Goal: Transaction & Acquisition: Purchase product/service

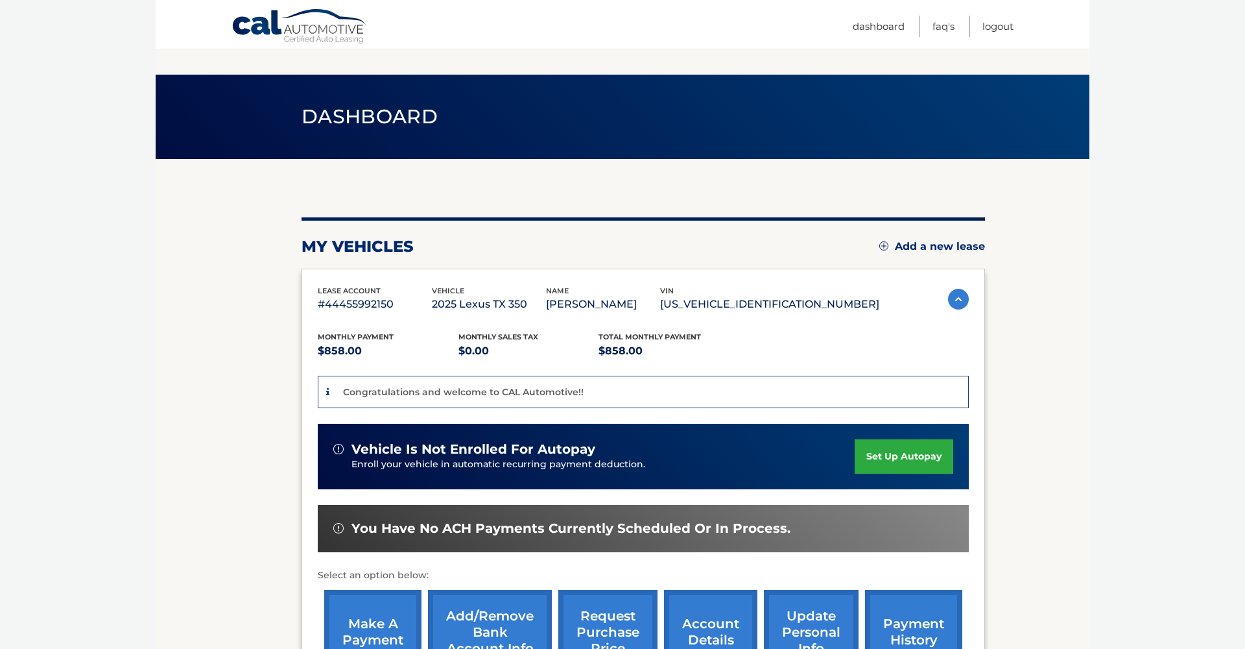
scroll to position [139, 0]
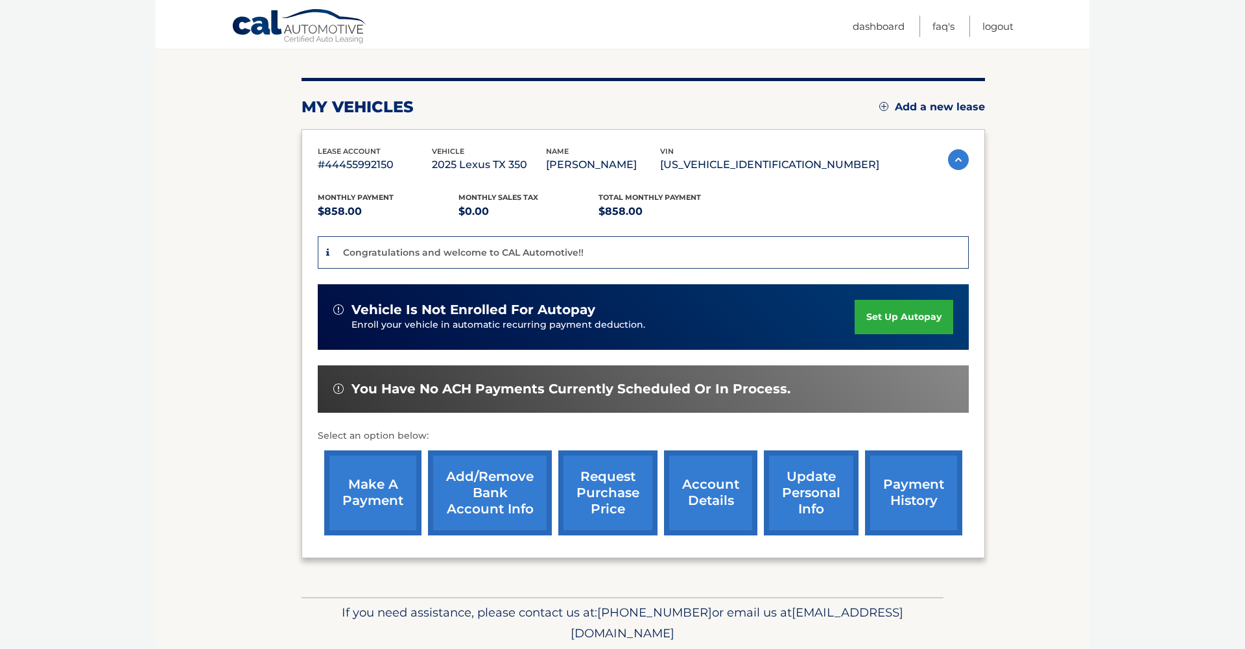
click at [361, 484] on link "make a payment" at bounding box center [372, 492] width 97 height 85
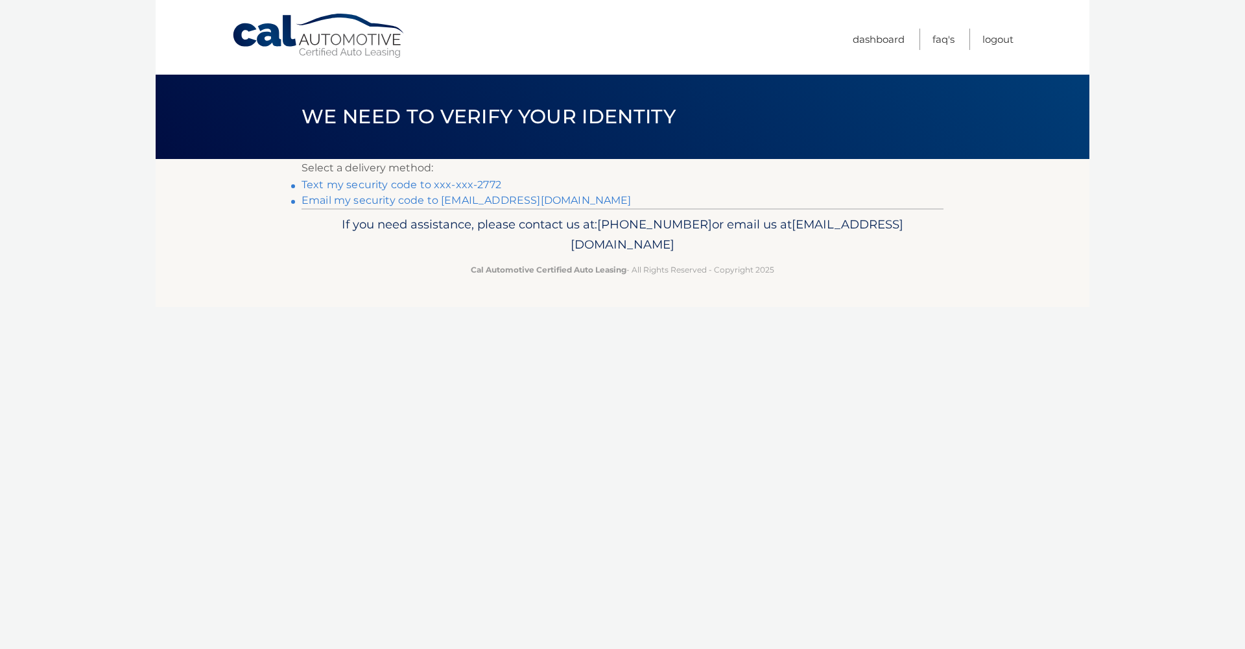
click at [352, 187] on link "Text my security code to xxx-xxx-2772" at bounding box center [402, 184] width 200 height 12
click at [363, 185] on link "Text my security code to xxx-xxx-2772" at bounding box center [402, 184] width 200 height 12
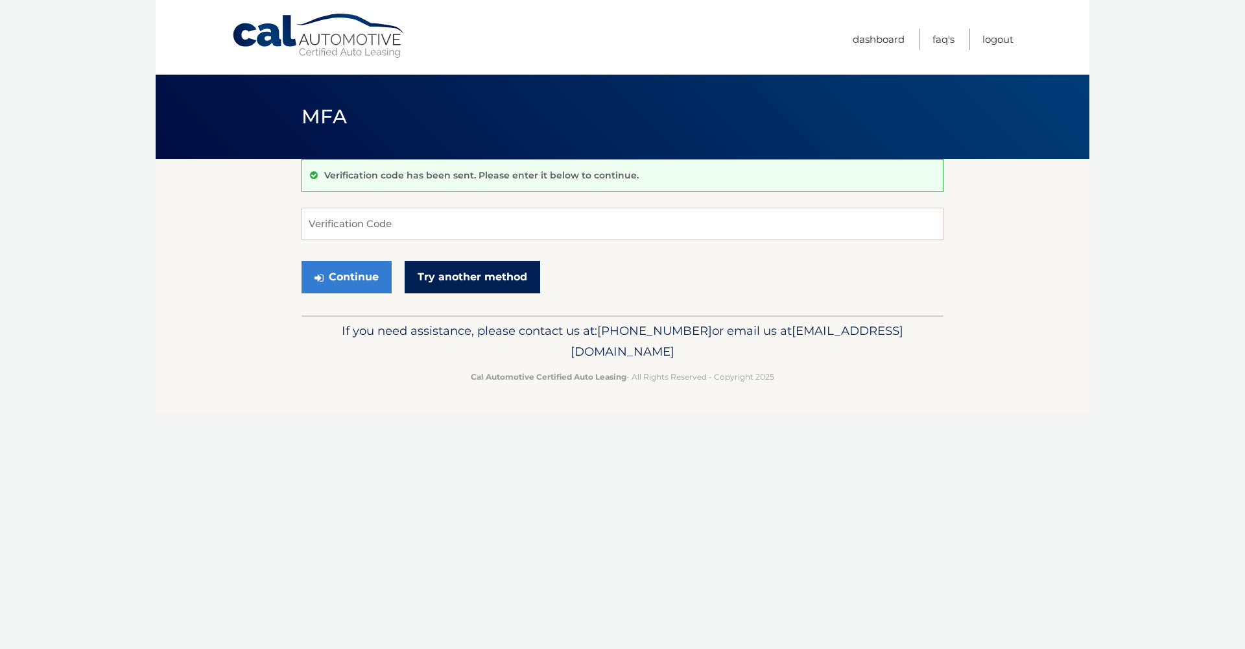
click at [448, 274] on link "Try another method" at bounding box center [473, 277] width 136 height 32
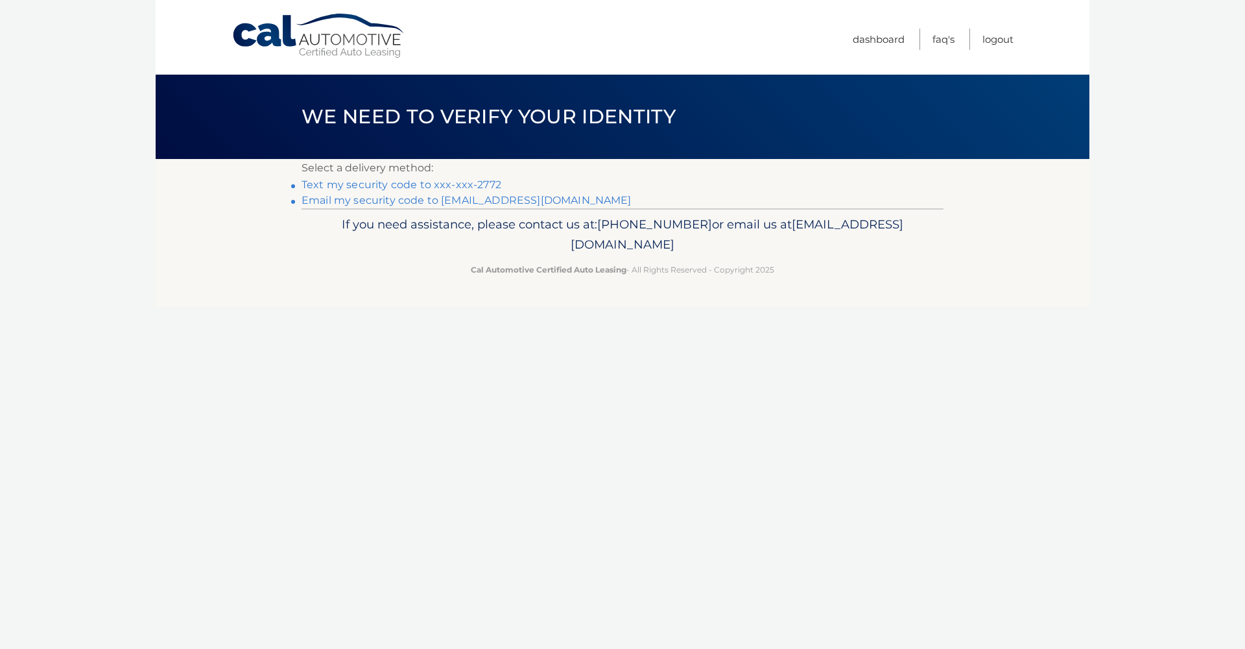
click at [449, 202] on link "Email my security code to b****@allinrealtygroup.com" at bounding box center [467, 200] width 330 height 12
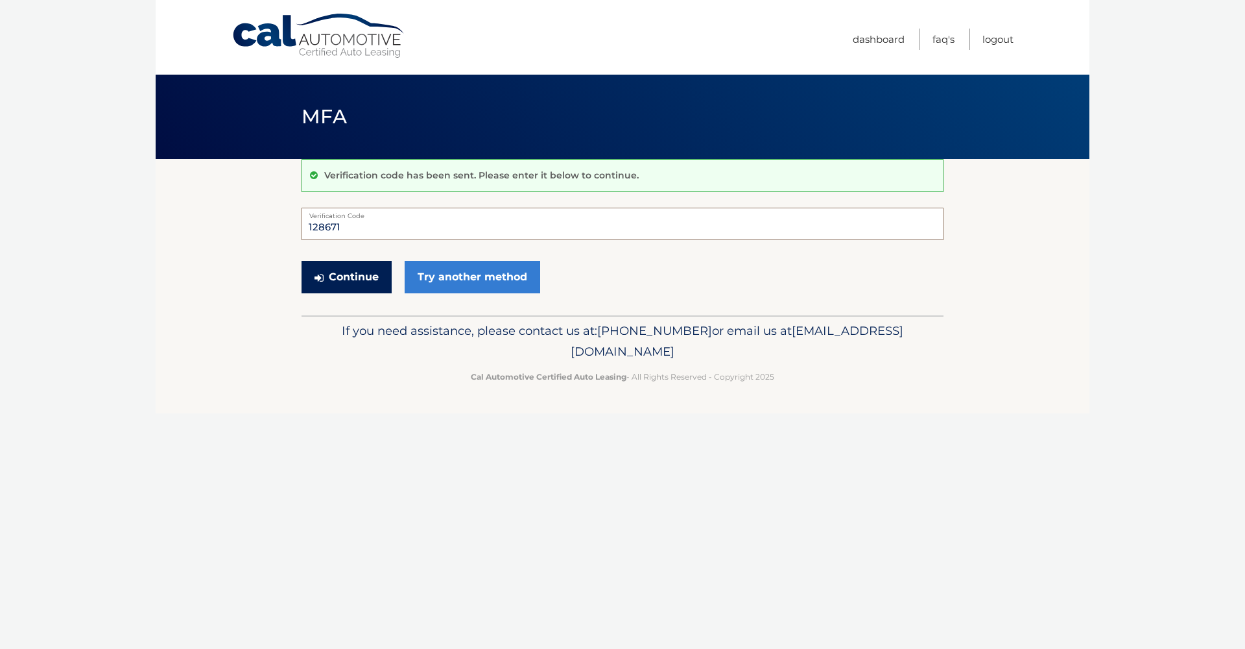
type input "128671"
click at [339, 276] on button "Continue" at bounding box center [347, 277] width 90 height 32
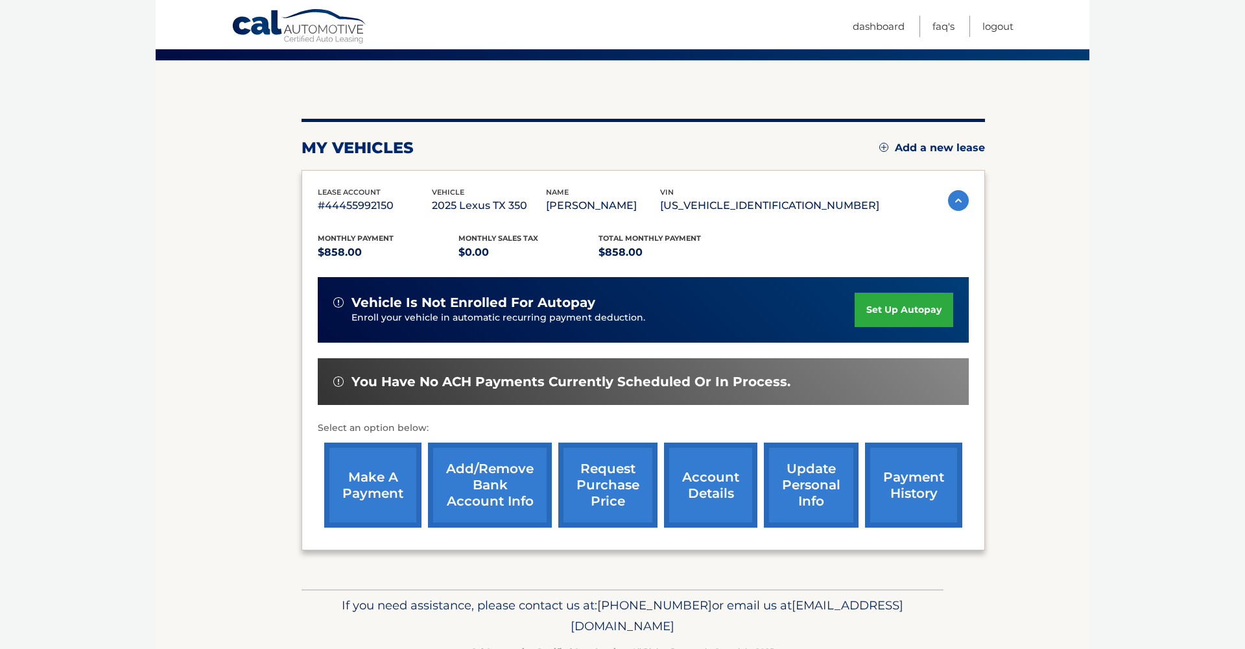
scroll to position [102, 0]
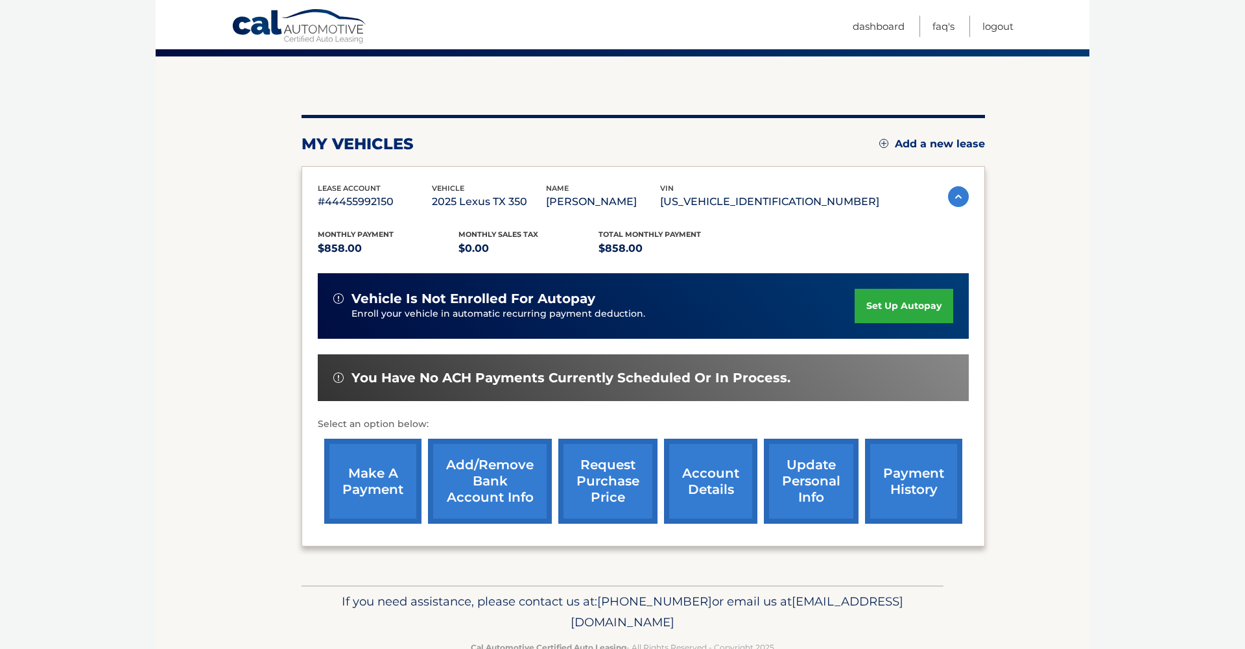
click at [374, 472] on link "make a payment" at bounding box center [372, 480] width 97 height 85
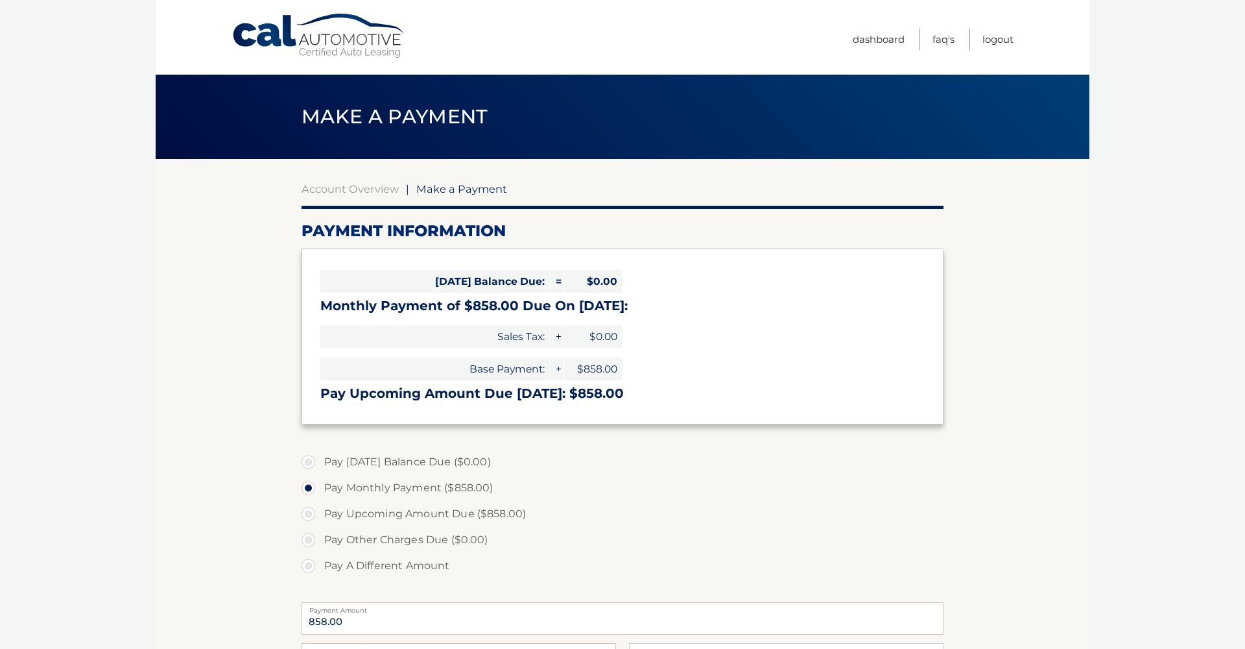
select select "Y2ZkNGUwMzgtNGRkZi00YmJhLWFlYzUtMTEyMDMwODU0OGNi"
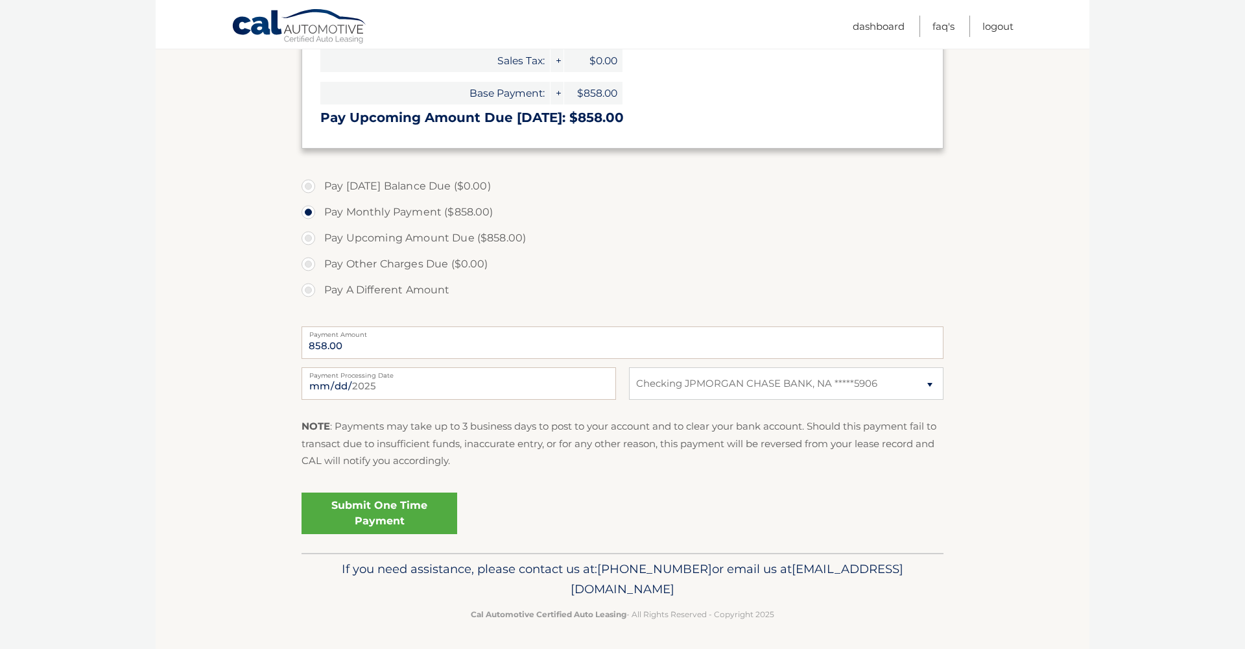
scroll to position [275, 0]
click at [379, 511] on link "Submit One Time Payment" at bounding box center [380, 514] width 156 height 42
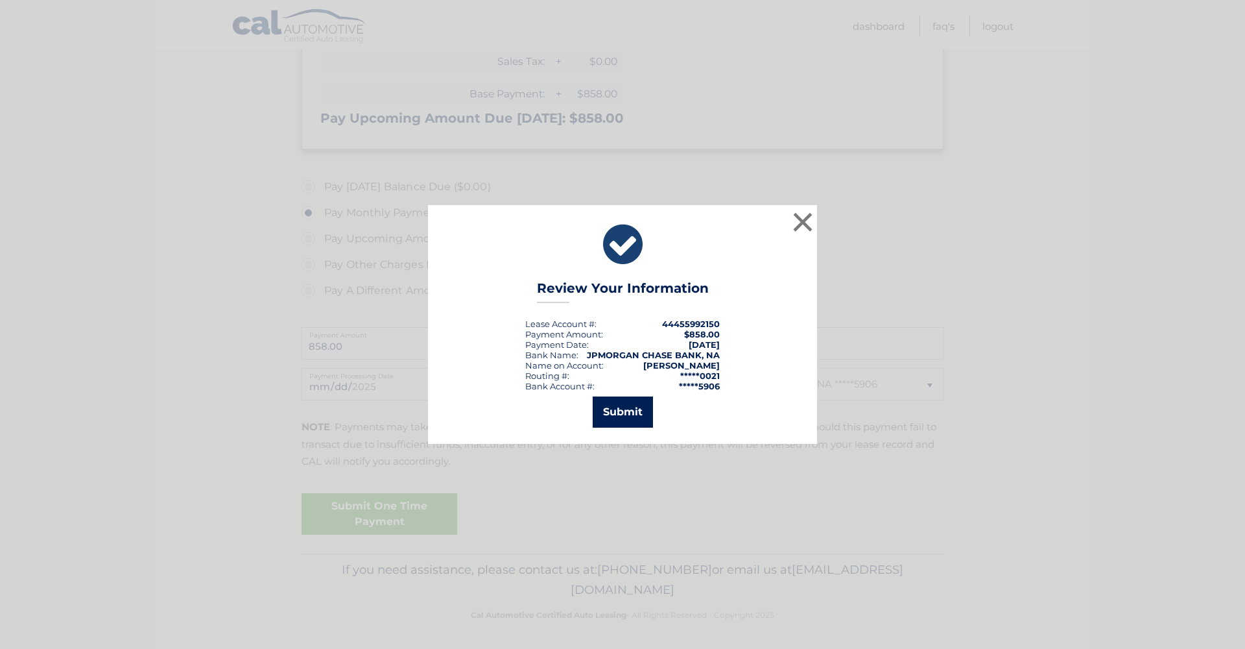
click at [616, 414] on button "Submit" at bounding box center [623, 411] width 60 height 31
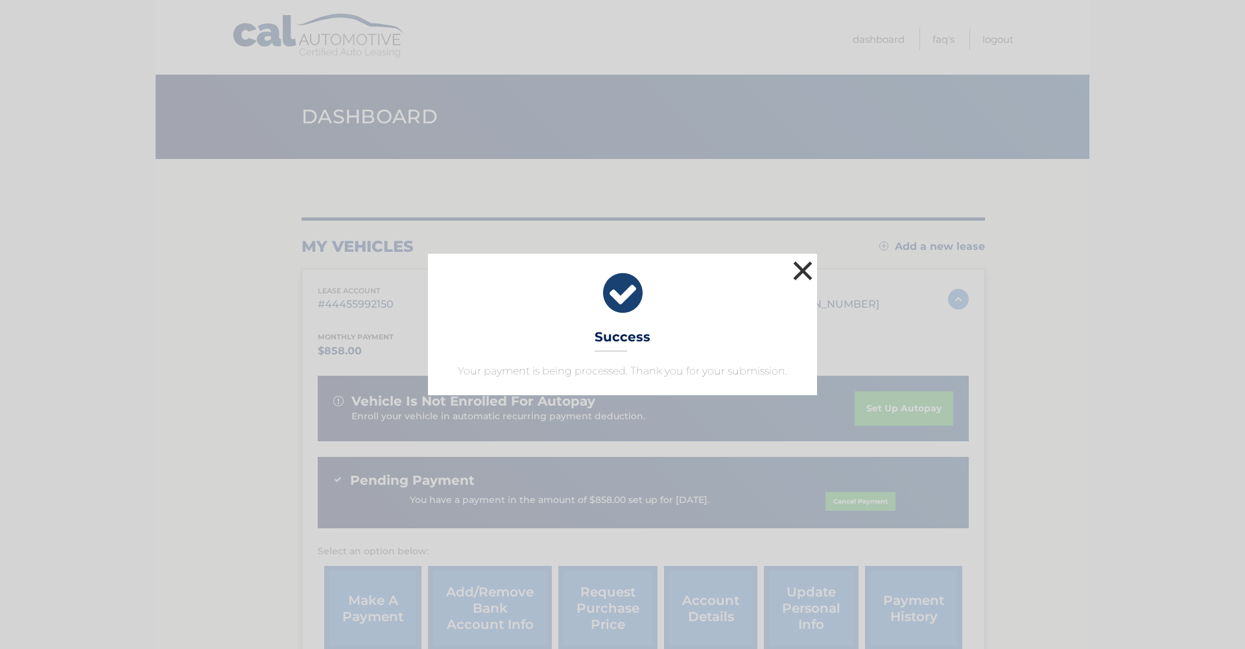
click at [806, 269] on button "×" at bounding box center [803, 271] width 26 height 26
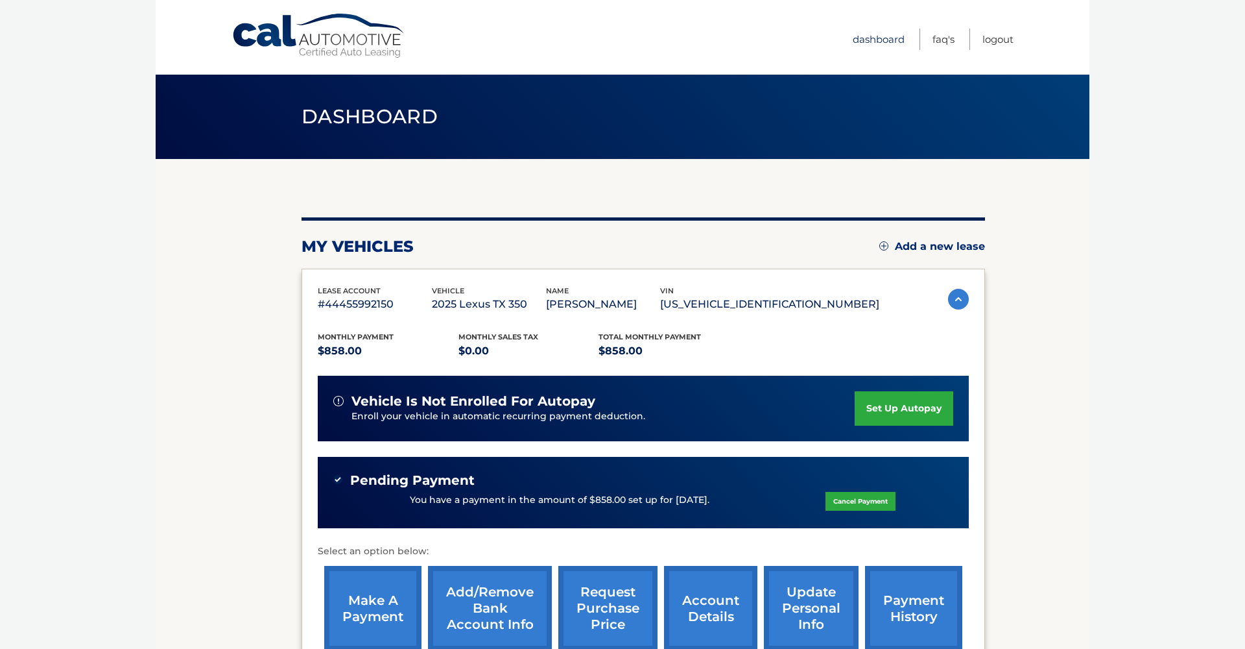
click at [885, 38] on link "Dashboard" at bounding box center [879, 39] width 52 height 21
